Goal: Task Accomplishment & Management: Manage account settings

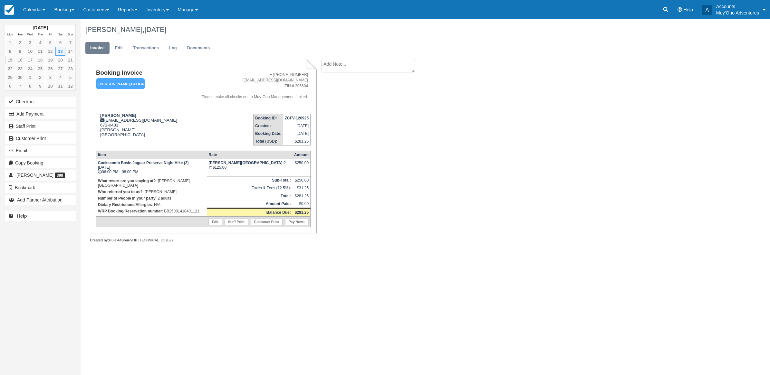
drag, startPoint x: 415, startPoint y: 332, endPoint x: 235, endPoint y: 324, distance: 180.6
click at [373, 312] on div "[DATE] Mon Tue Wed Thu Fri Sat Sun 1 2 3 4 5 6 7 8 9 10 11 12 13 14 15 16 17 18…" at bounding box center [385, 197] width 770 height 356
drag, startPoint x: 444, startPoint y: 216, endPoint x: 411, endPoint y: 233, distance: 36.9
click at [411, 233] on div "[PERSON_NAME], [DATE] Invoice Edit Transactions Log Documents Booking Invoice […" at bounding box center [370, 138] width 578 height 238
drag, startPoint x: 474, startPoint y: 271, endPoint x: 277, endPoint y: 264, distance: 197.0
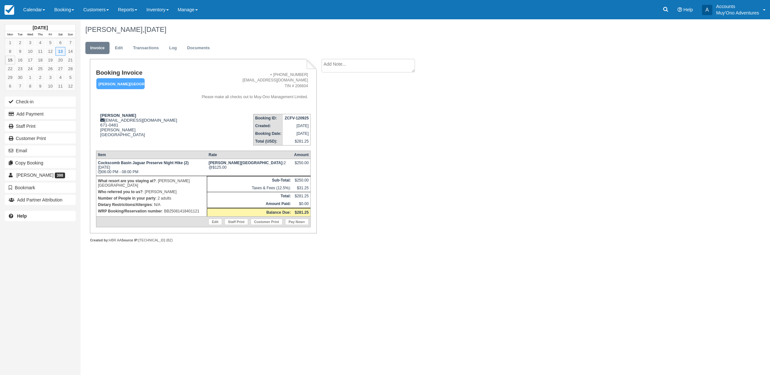
click at [277, 264] on div "[DATE] Mon Tue Wed Thu Fri Sat Sun 1 2 3 4 5 6 7 8 9 10 11 12 13 14 15 16 17 18…" at bounding box center [385, 197] width 770 height 356
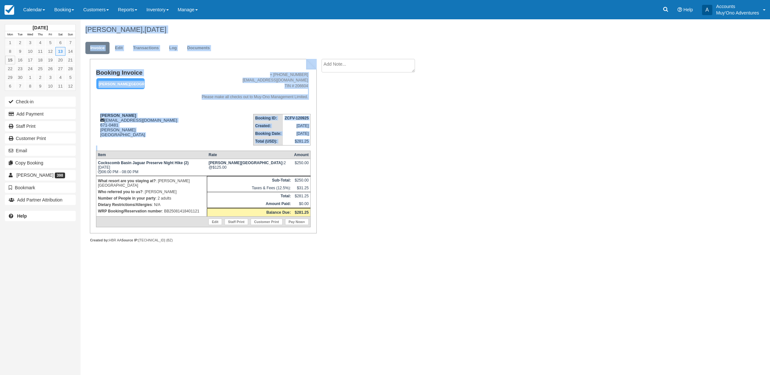
drag, startPoint x: 82, startPoint y: 28, endPoint x: 302, endPoint y: 233, distance: 301.4
click at [302, 233] on div "[PERSON_NAME], [DATE] Invoice Edit Transactions Log Documents Booking Invoice […" at bounding box center [370, 138] width 578 height 238
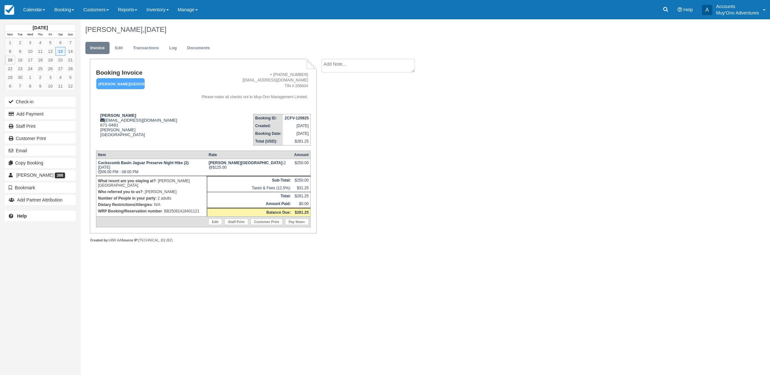
click at [602, 130] on div "[PERSON_NAME], [DATE] Invoice Edit Transactions Log Documents Booking Invoice […" at bounding box center [370, 138] width 578 height 238
drag, startPoint x: 205, startPoint y: 210, endPoint x: 161, endPoint y: 215, distance: 43.7
click at [162, 214] on td "What resort are you staying at? : [PERSON_NAME][GEOGRAPHIC_DATA] Who referred y…" at bounding box center [151, 196] width 111 height 41
click at [465, 160] on div "[PERSON_NAME], [DATE] Invoice Edit Transactions Log Documents Booking Invoice […" at bounding box center [370, 138] width 578 height 238
drag, startPoint x: 163, startPoint y: 206, endPoint x: 199, endPoint y: 207, distance: 36.1
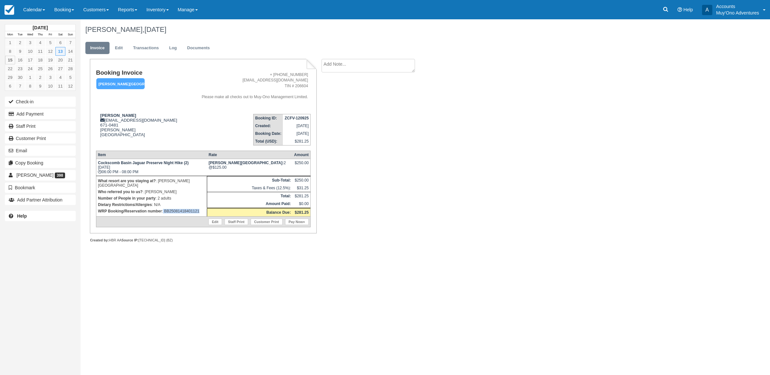
click at [199, 208] on p "WRP Booking/Reservation number : BB25081418401121" at bounding box center [151, 211] width 107 height 6
copy p "BB25081418401121"
